Goal: Information Seeking & Learning: Learn about a topic

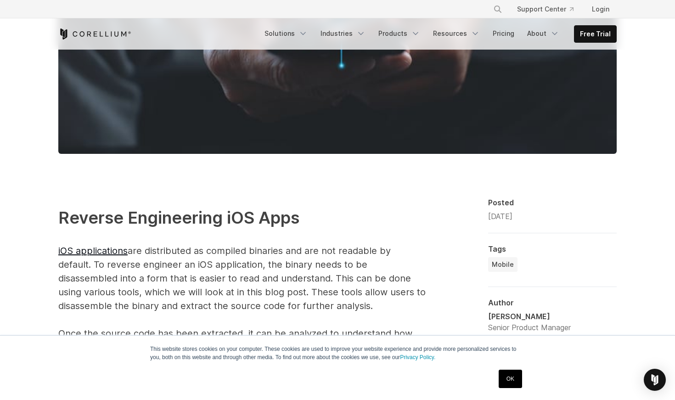
click at [508, 374] on link "OK" at bounding box center [510, 379] width 23 height 18
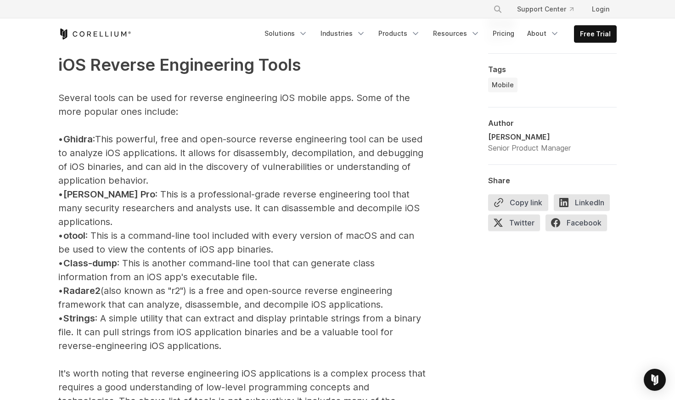
scroll to position [1022, 0]
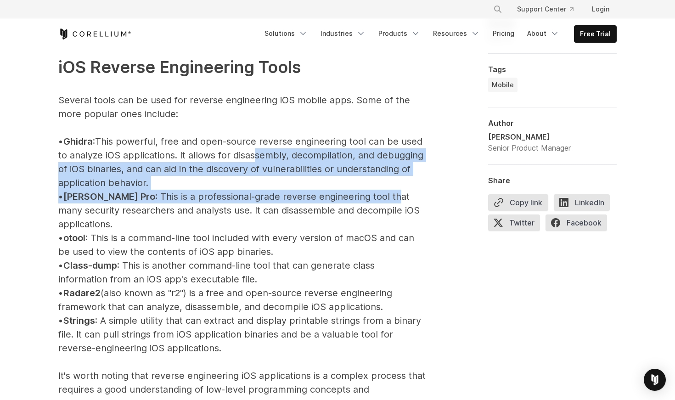
drag, startPoint x: 272, startPoint y: 158, endPoint x: 353, endPoint y: 201, distance: 91.2
click at [353, 201] on p "iOS Reverse Engineering Tools Several tools can be used for reverse engineering…" at bounding box center [241, 341] width 367 height 628
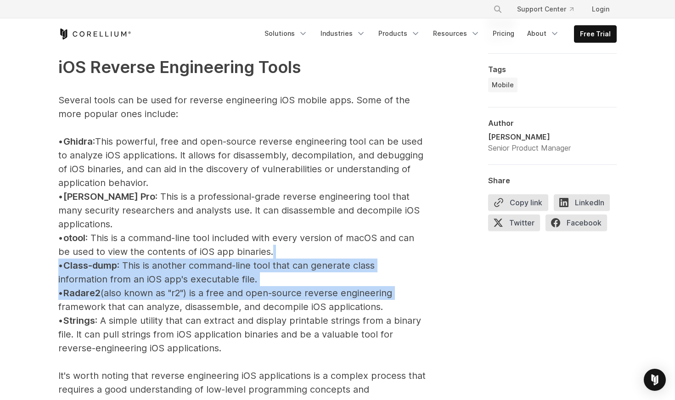
drag, startPoint x: 420, startPoint y: 273, endPoint x: 404, endPoint y: 234, distance: 42.4
click at [404, 234] on p "iOS Reverse Engineering Tools Several tools can be used for reverse engineering…" at bounding box center [241, 341] width 367 height 628
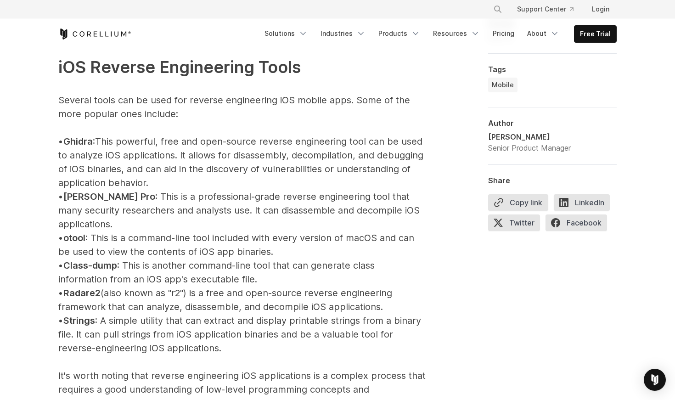
click at [404, 234] on p "iOS Reverse Engineering Tools Several tools can be used for reverse engineering…" at bounding box center [241, 341] width 367 height 628
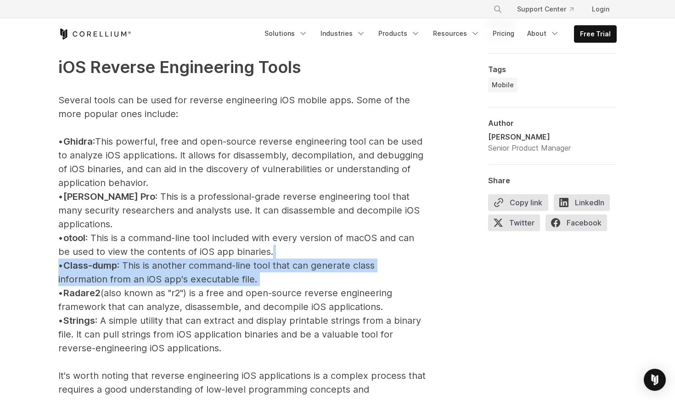
drag, startPoint x: 404, startPoint y: 234, endPoint x: 420, endPoint y: 259, distance: 29.8
click at [422, 259] on p "iOS Reverse Engineering Tools Several tools can be used for reverse engineering…" at bounding box center [241, 341] width 367 height 628
click at [420, 259] on p "iOS Reverse Engineering Tools Several tools can be used for reverse engineering…" at bounding box center [241, 341] width 367 height 628
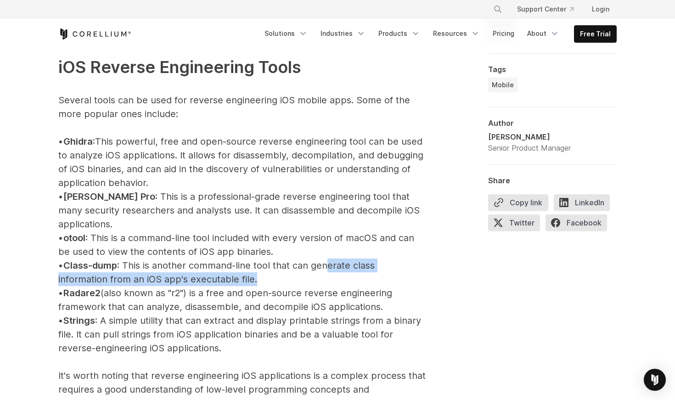
drag, startPoint x: 426, startPoint y: 267, endPoint x: 336, endPoint y: 257, distance: 91.0
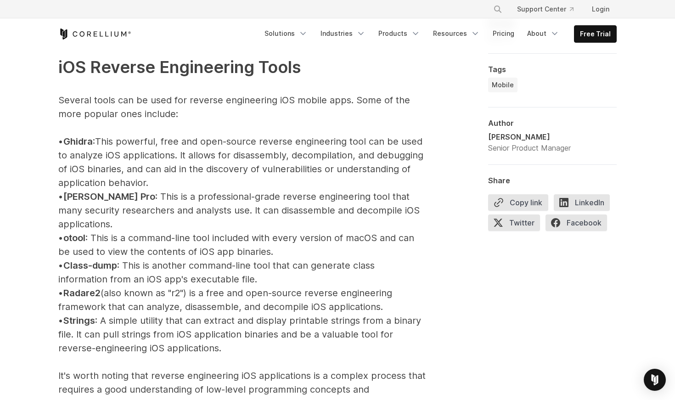
click at [363, 263] on p "iOS Reverse Engineering Tools Several tools can be used for reverse engineering…" at bounding box center [241, 341] width 367 height 628
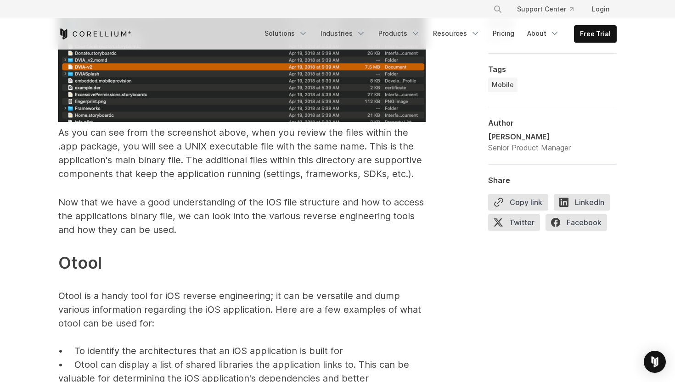
scroll to position [1820, 0]
